Goal: Task Accomplishment & Management: Manage account settings

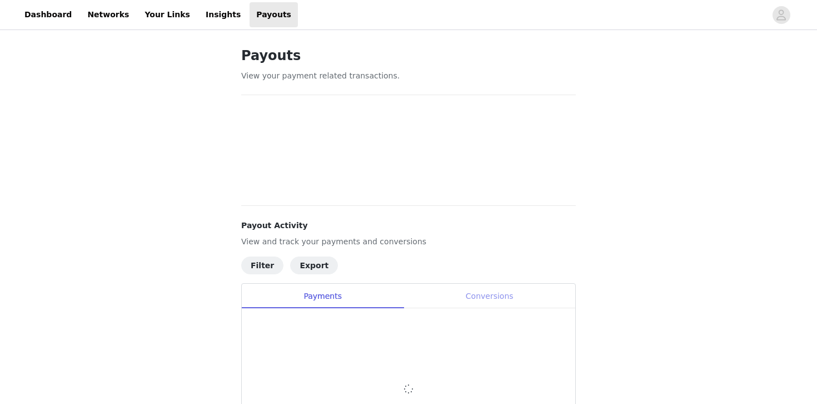
click at [494, 289] on div "Conversions" at bounding box center [490, 296] width 172 height 25
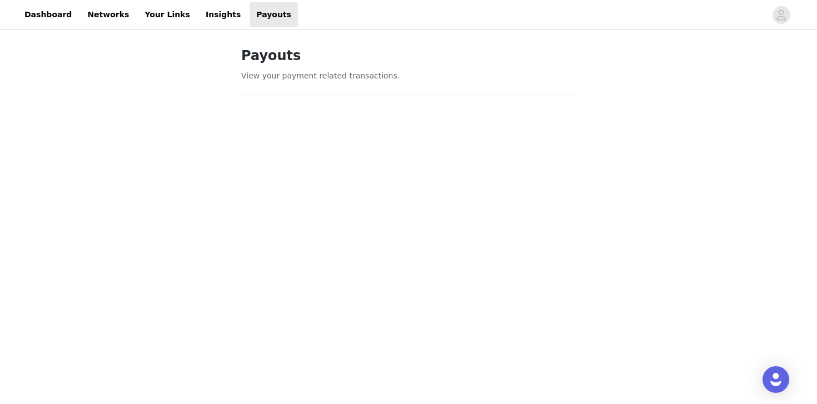
click at [199, 14] on link "Insights" at bounding box center [223, 14] width 48 height 25
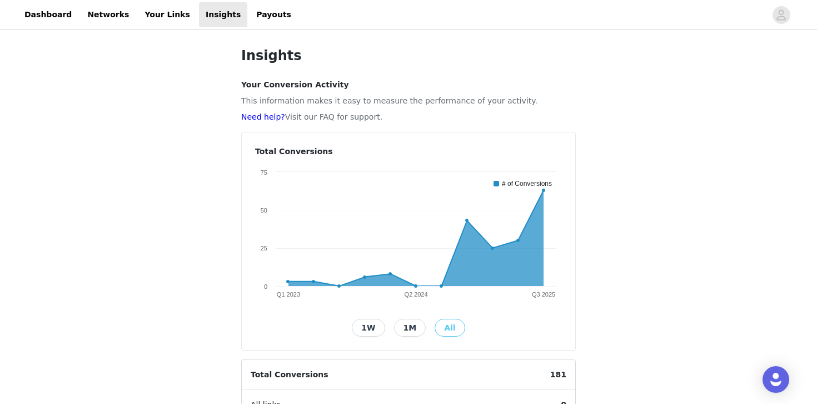
click at [683, 145] on div "Insights Your Conversion Activity This information makes it easy to measure the…" at bounding box center [408, 366] width 817 height 668
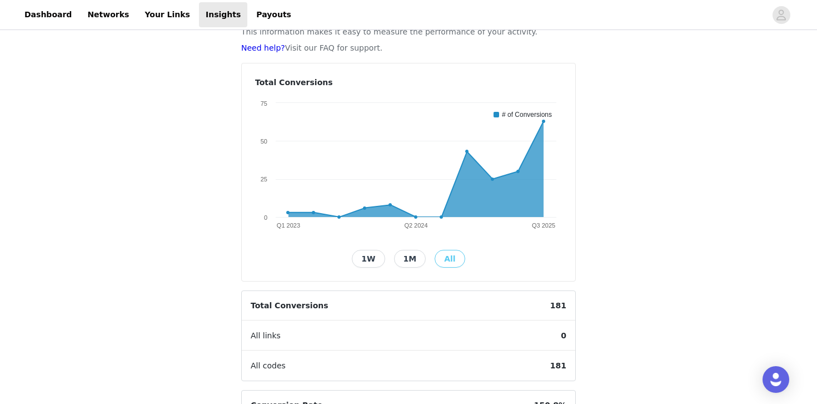
scroll to position [19, 0]
